Goal: Transaction & Acquisition: Purchase product/service

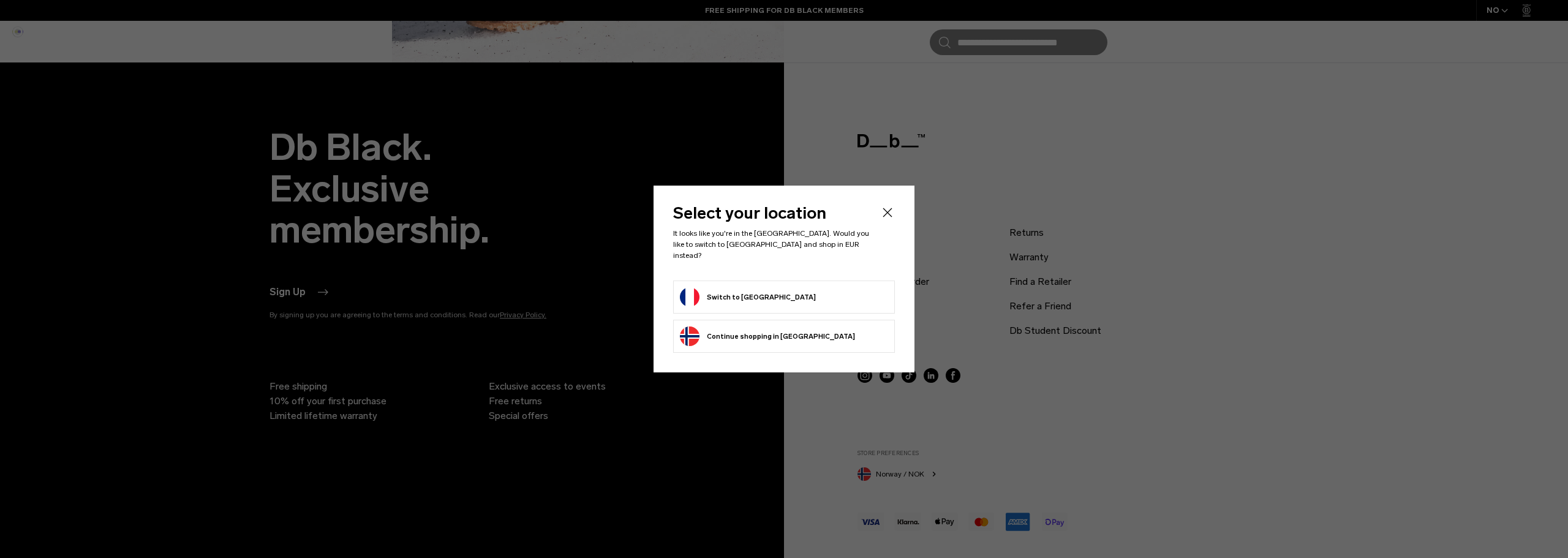
click at [737, 292] on button "Switch to [GEOGRAPHIC_DATA]" at bounding box center [748, 297] width 136 height 20
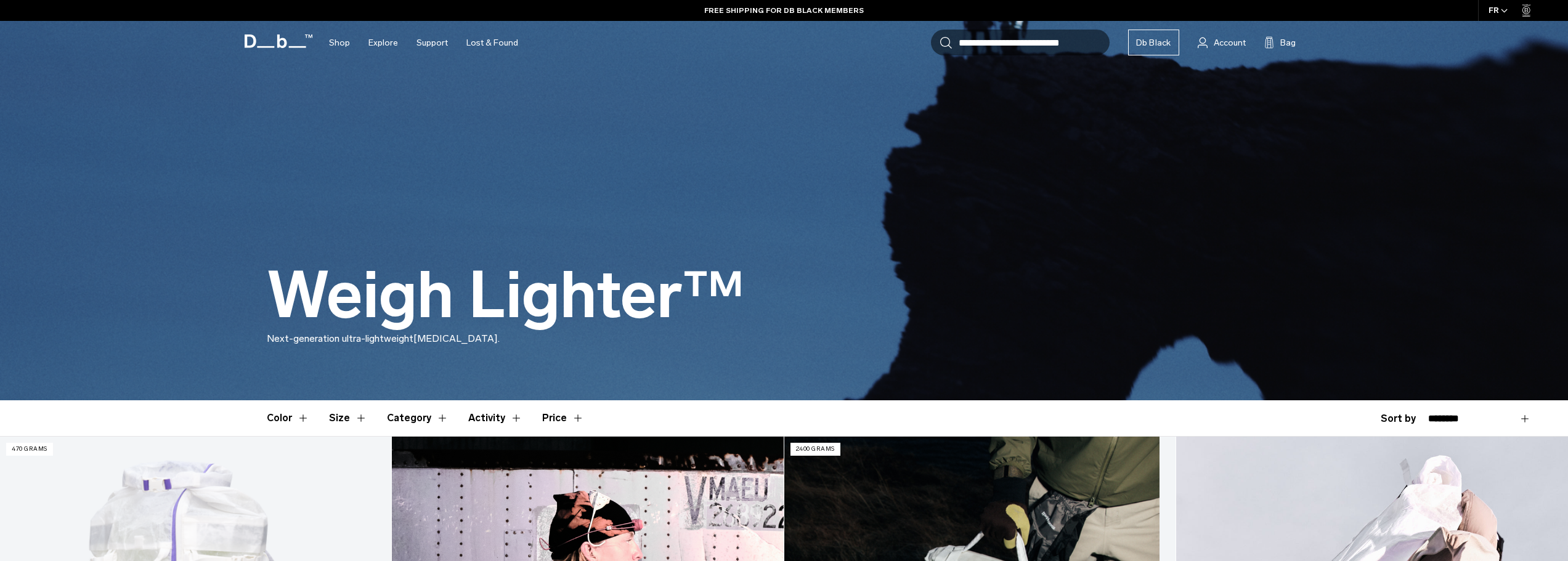
drag, startPoint x: 890, startPoint y: 206, endPoint x: 916, endPoint y: 98, distance: 111.1
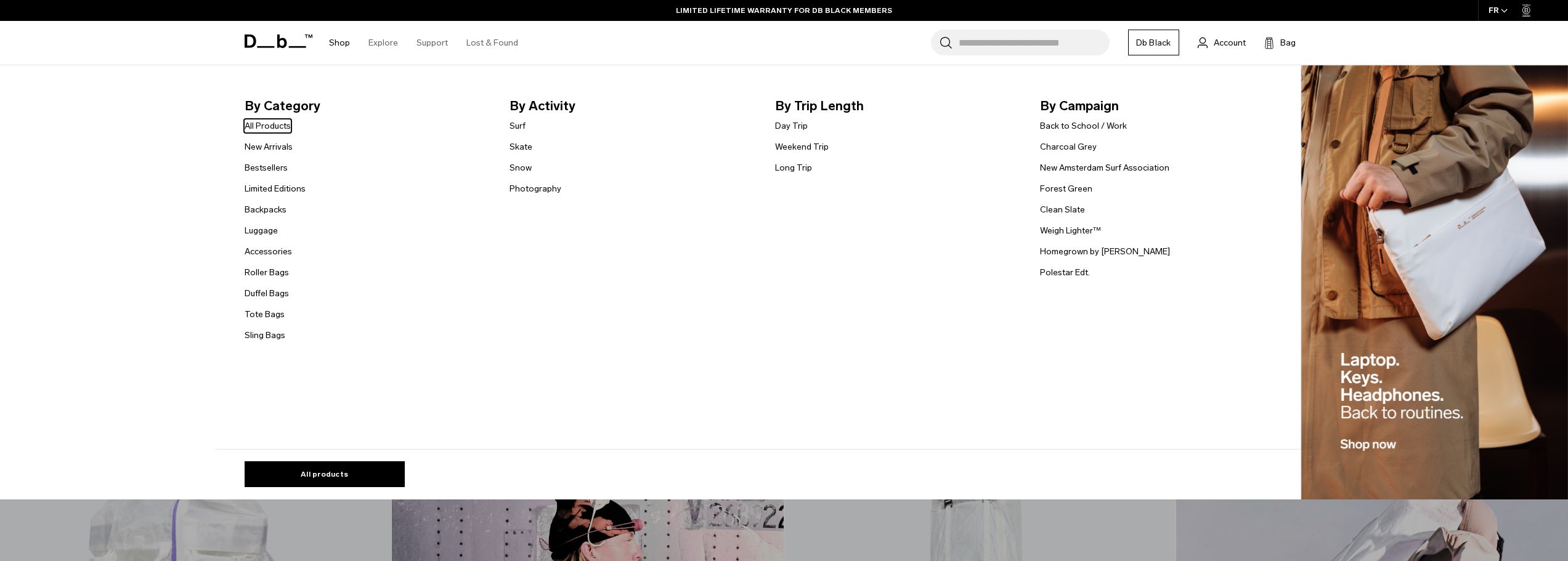
click at [337, 48] on link "Shop" at bounding box center [339, 42] width 21 height 44
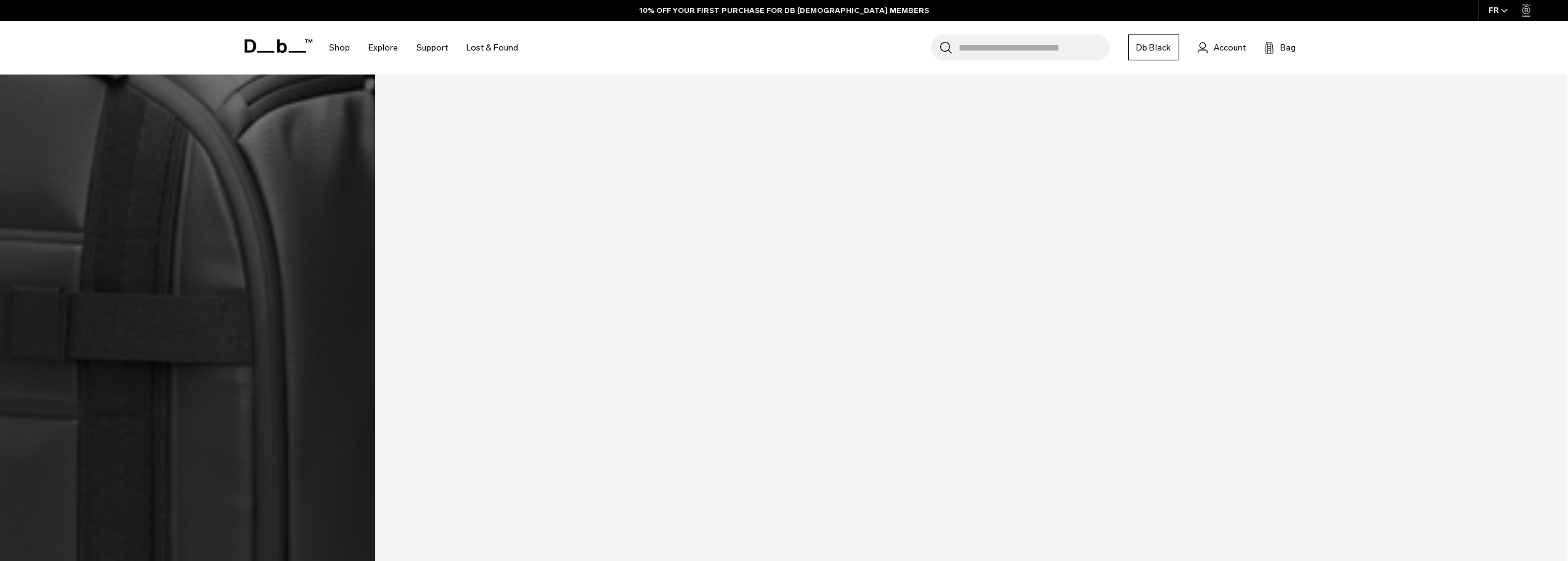
scroll to position [6747, 0]
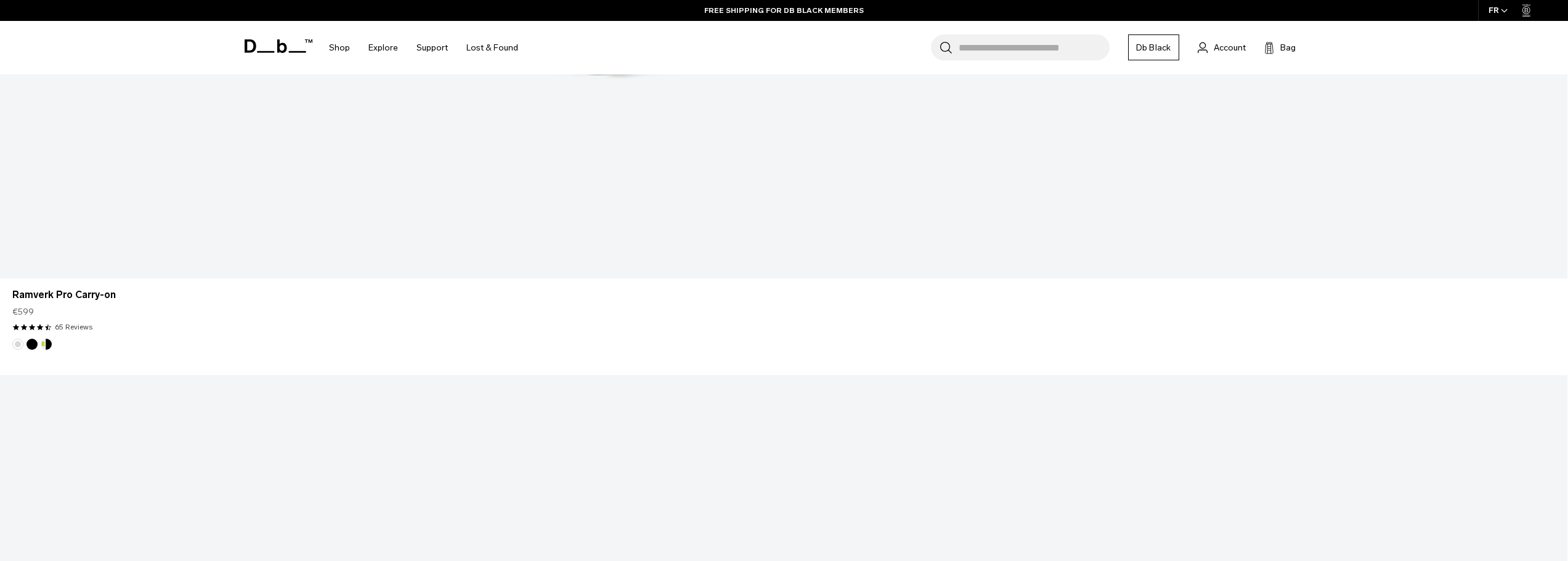
scroll to position [11463, 0]
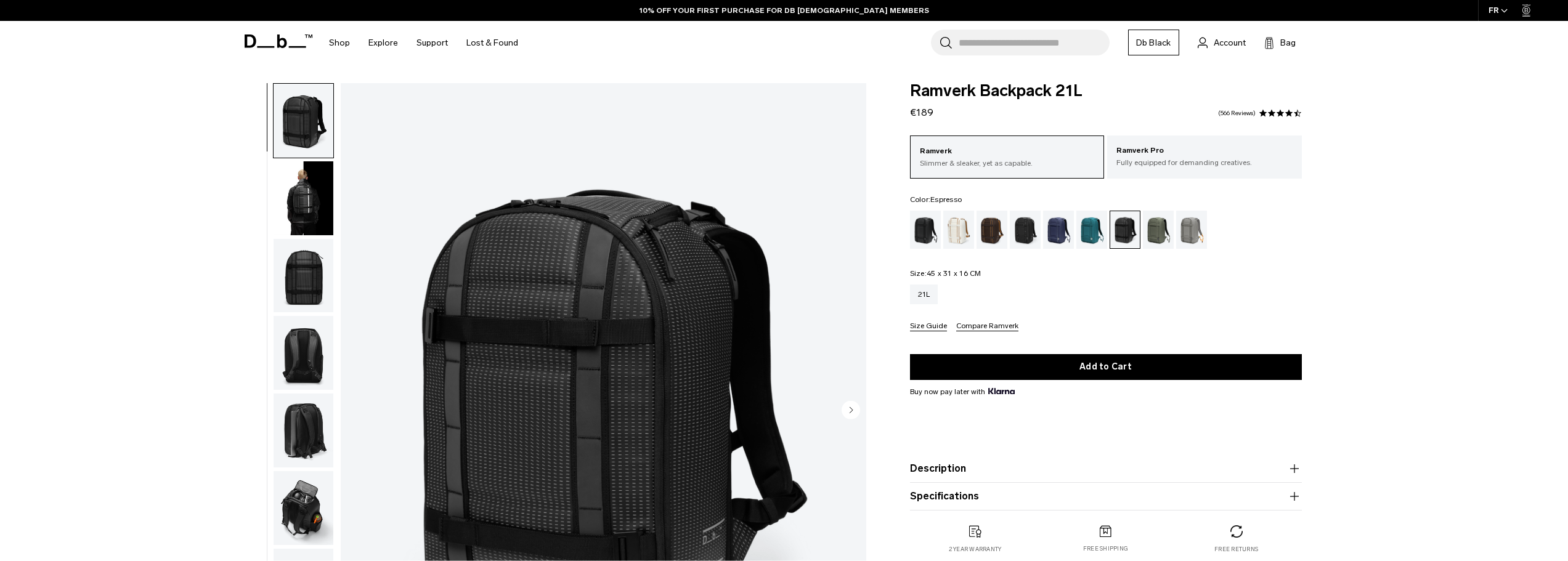
click at [986, 235] on div "Espresso" at bounding box center [992, 230] width 31 height 38
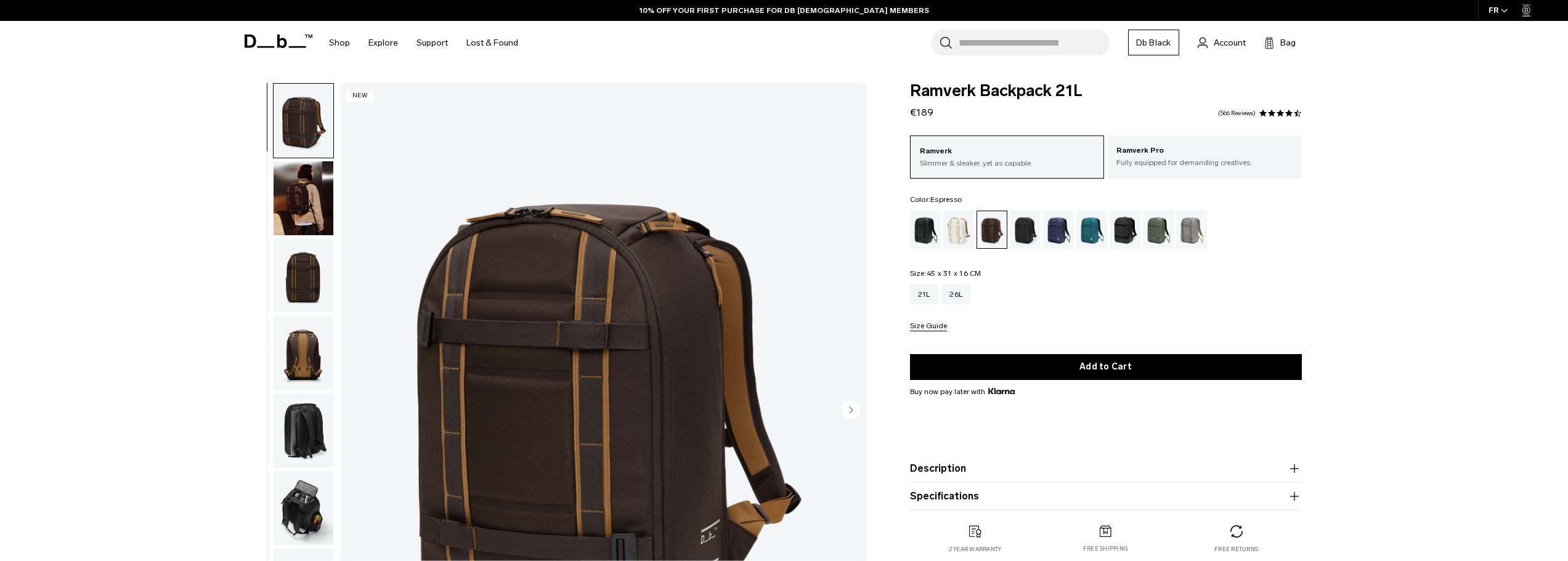
scroll to position [124, 0]
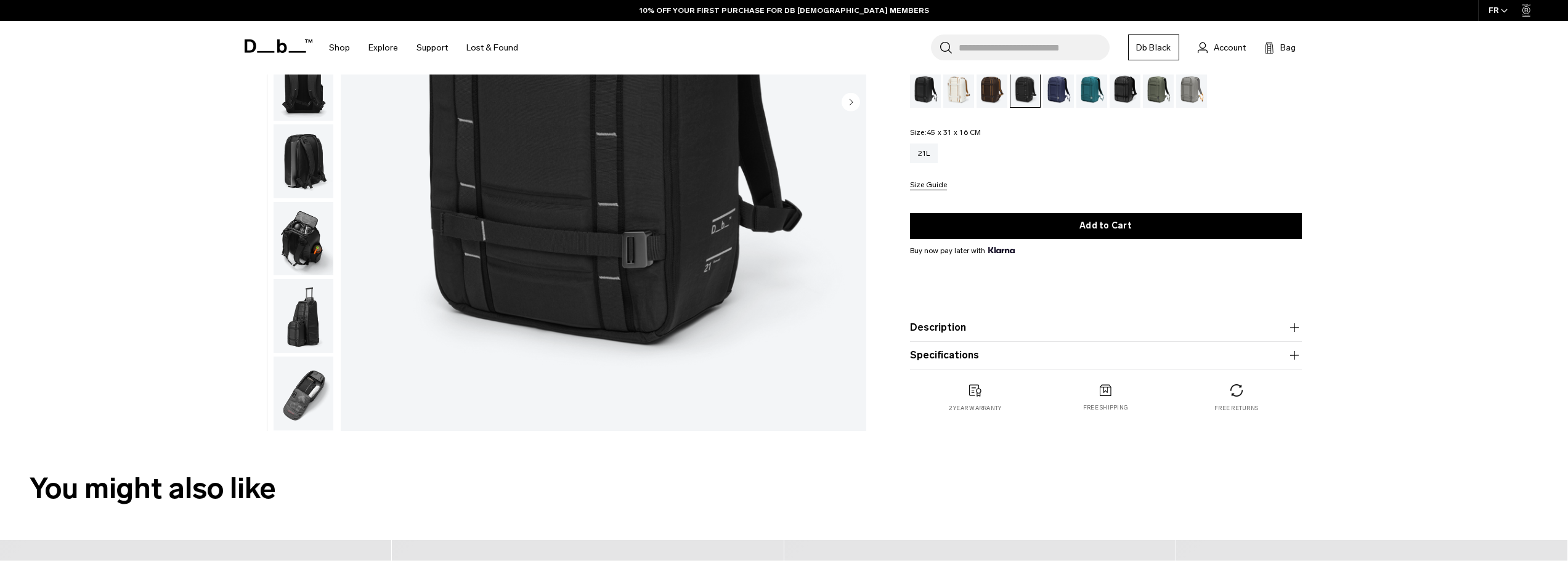
click at [312, 390] on img "button" at bounding box center [303, 394] width 60 height 74
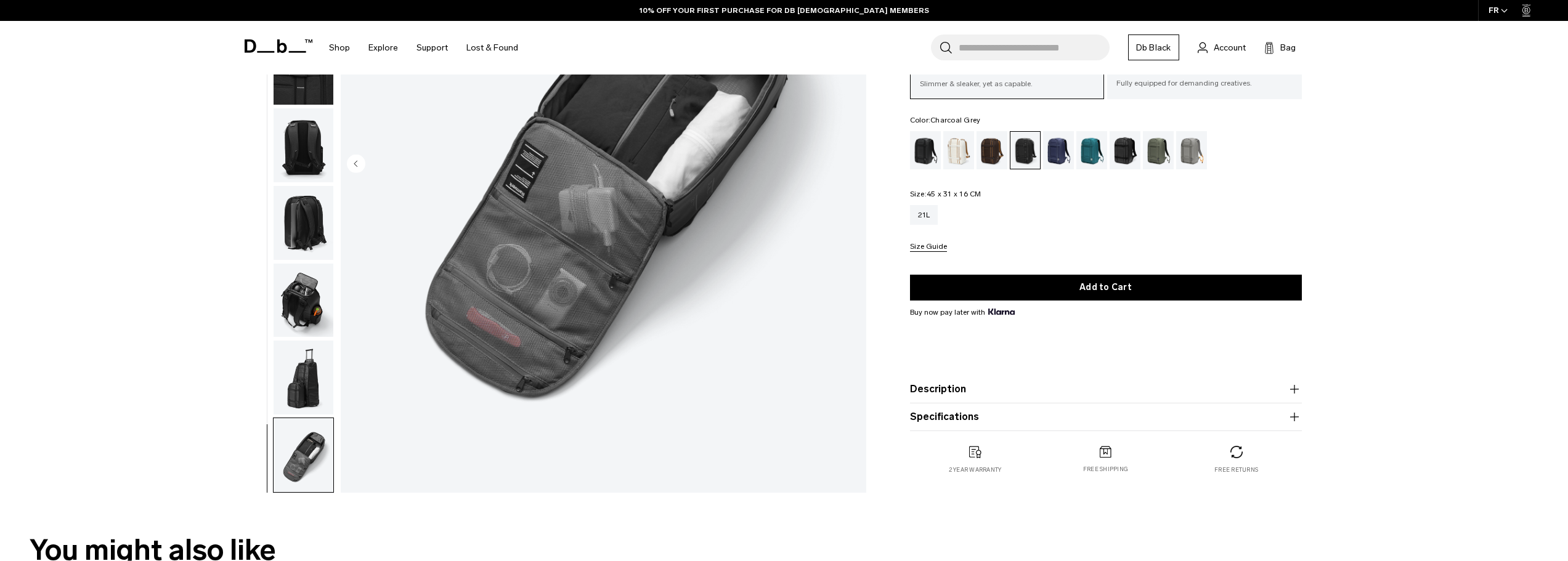
scroll to position [61, 0]
